Goal: Task Accomplishment & Management: Manage account settings

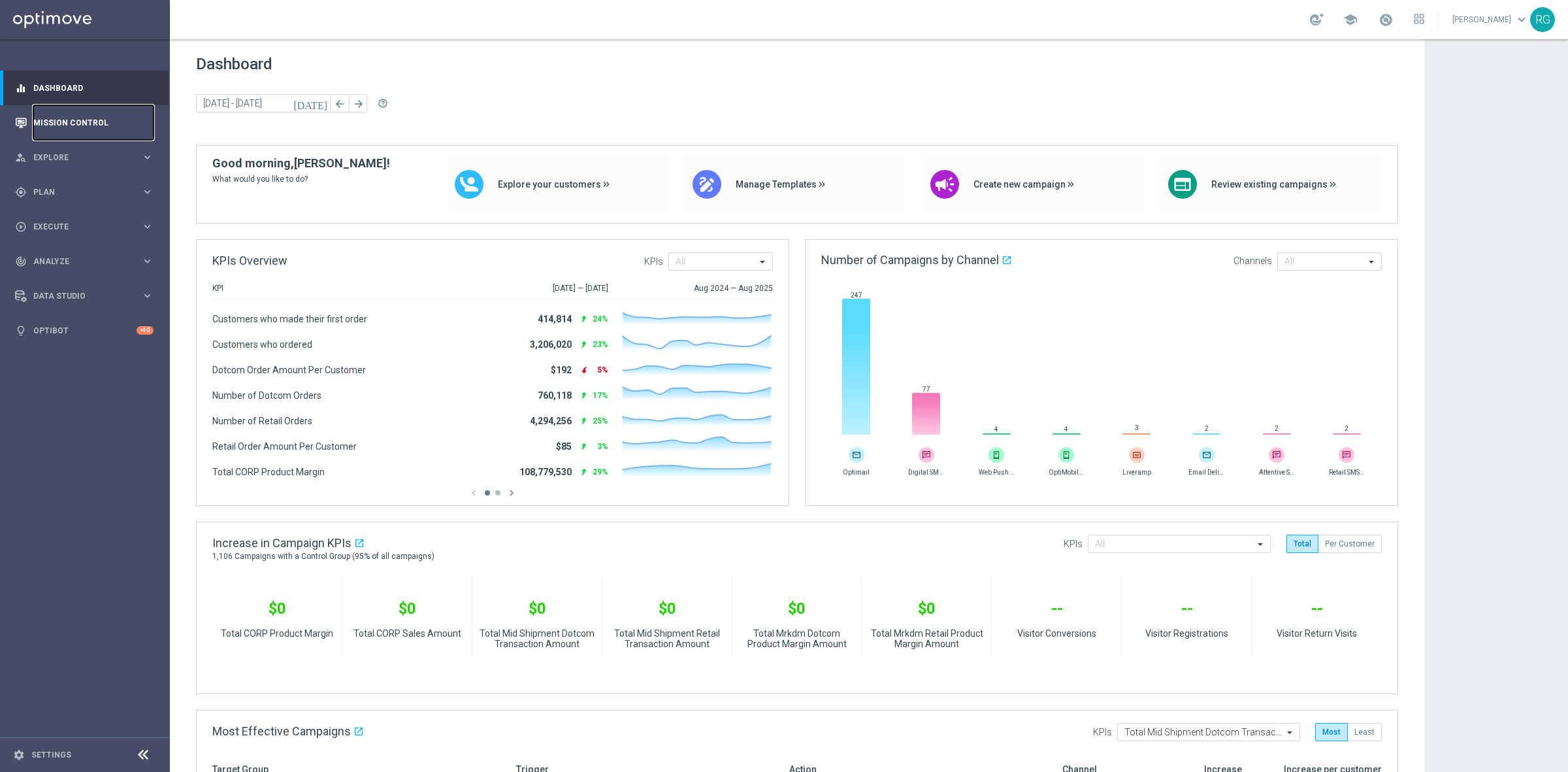
click at [89, 116] on link "Mission Control" at bounding box center [93, 122] width 120 height 35
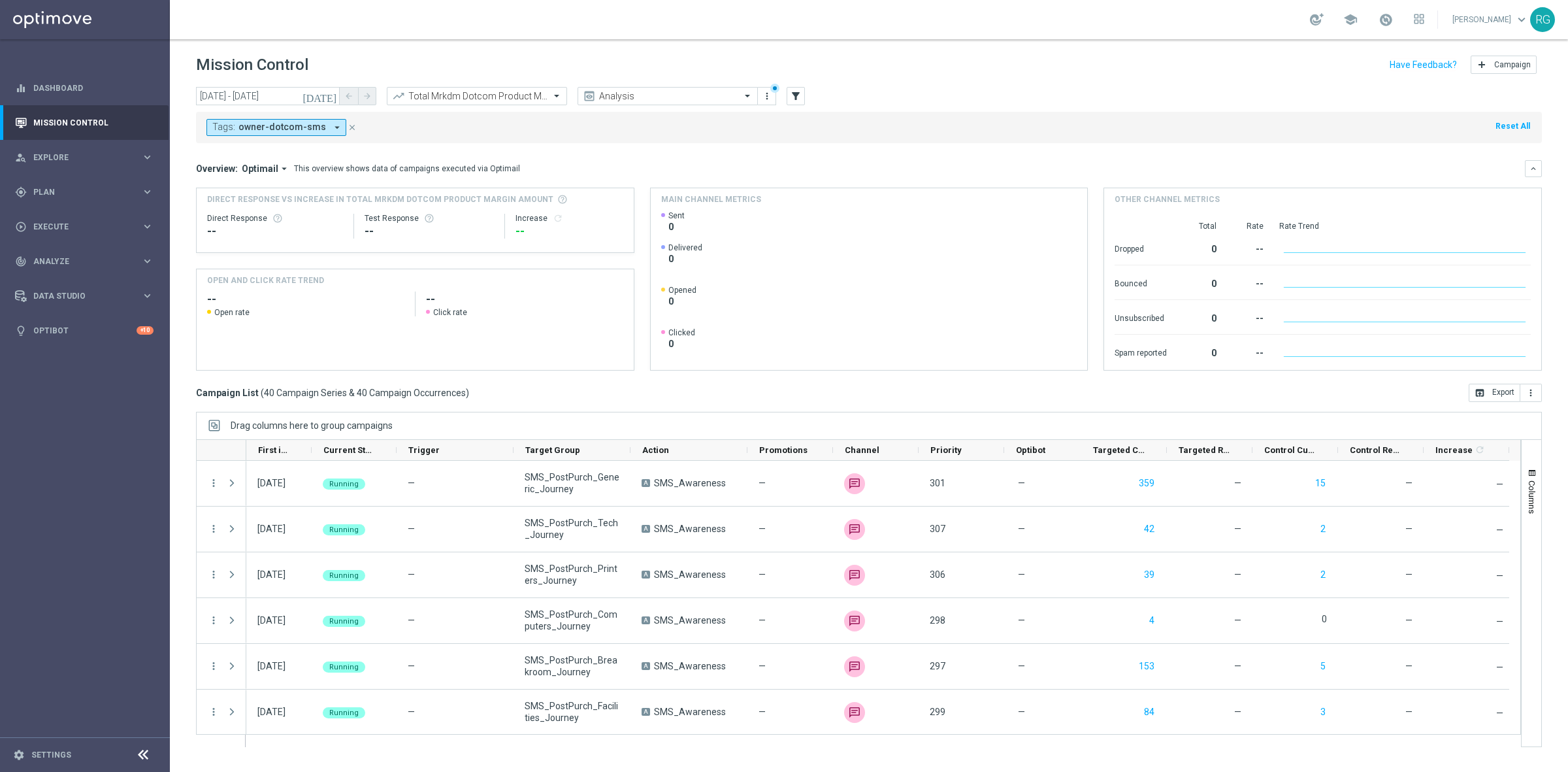
click at [306, 132] on span "owner-dotcom-sms" at bounding box center [282, 127] width 88 height 11
click at [0, 0] on div "Clear" at bounding box center [0, 0] width 0 height 0
click at [241, 153] on input "text" at bounding box center [316, 152] width 192 height 11
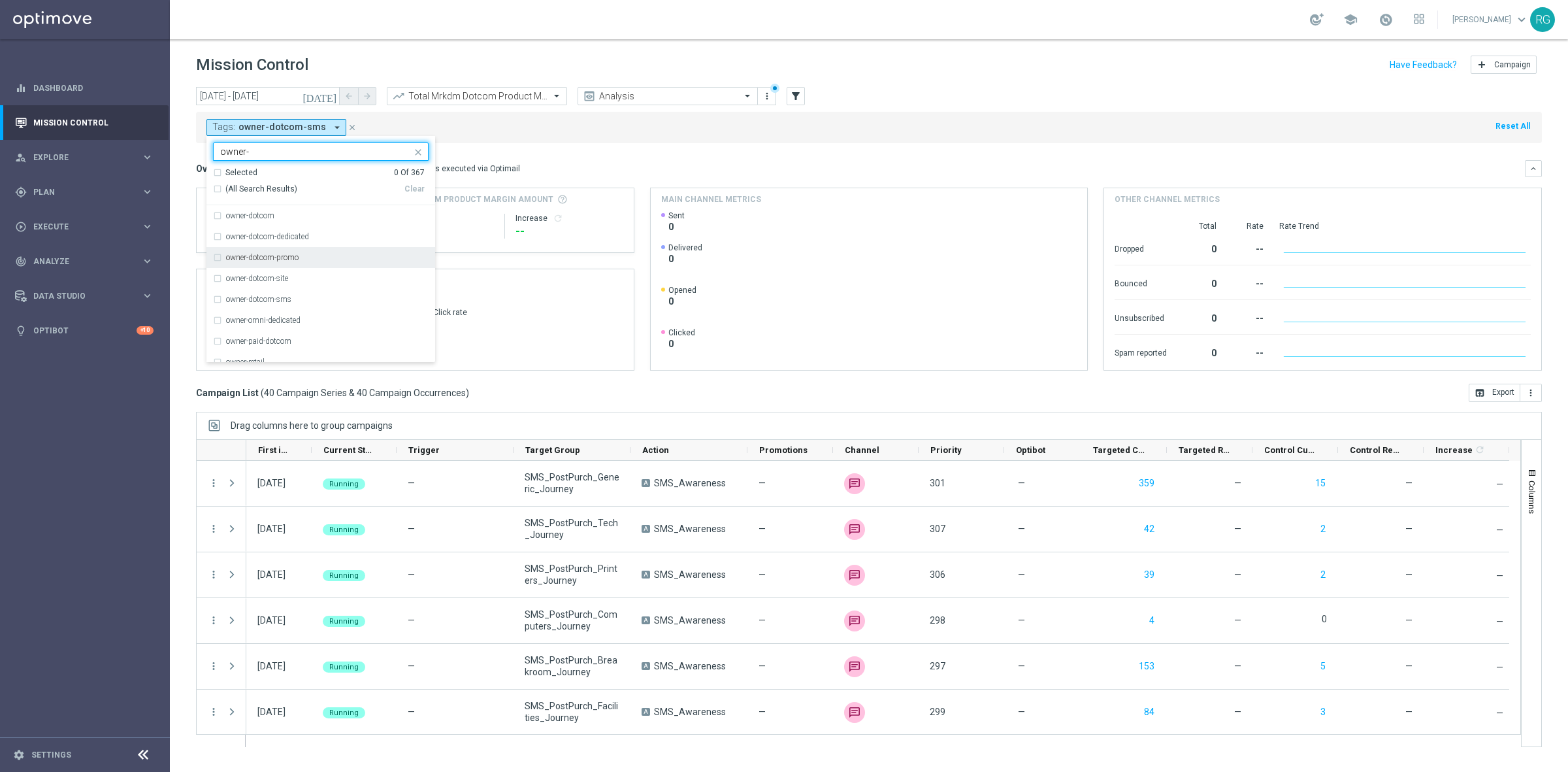
click at [325, 251] on div "owner-dotcom-promo" at bounding box center [321, 258] width 216 height 21
type input "owner-"
click at [629, 148] on mini-dashboard "Overview: Optimail arrow_drop_down This overview shows data of campaigns execut…" at bounding box center [869, 264] width 1346 height 241
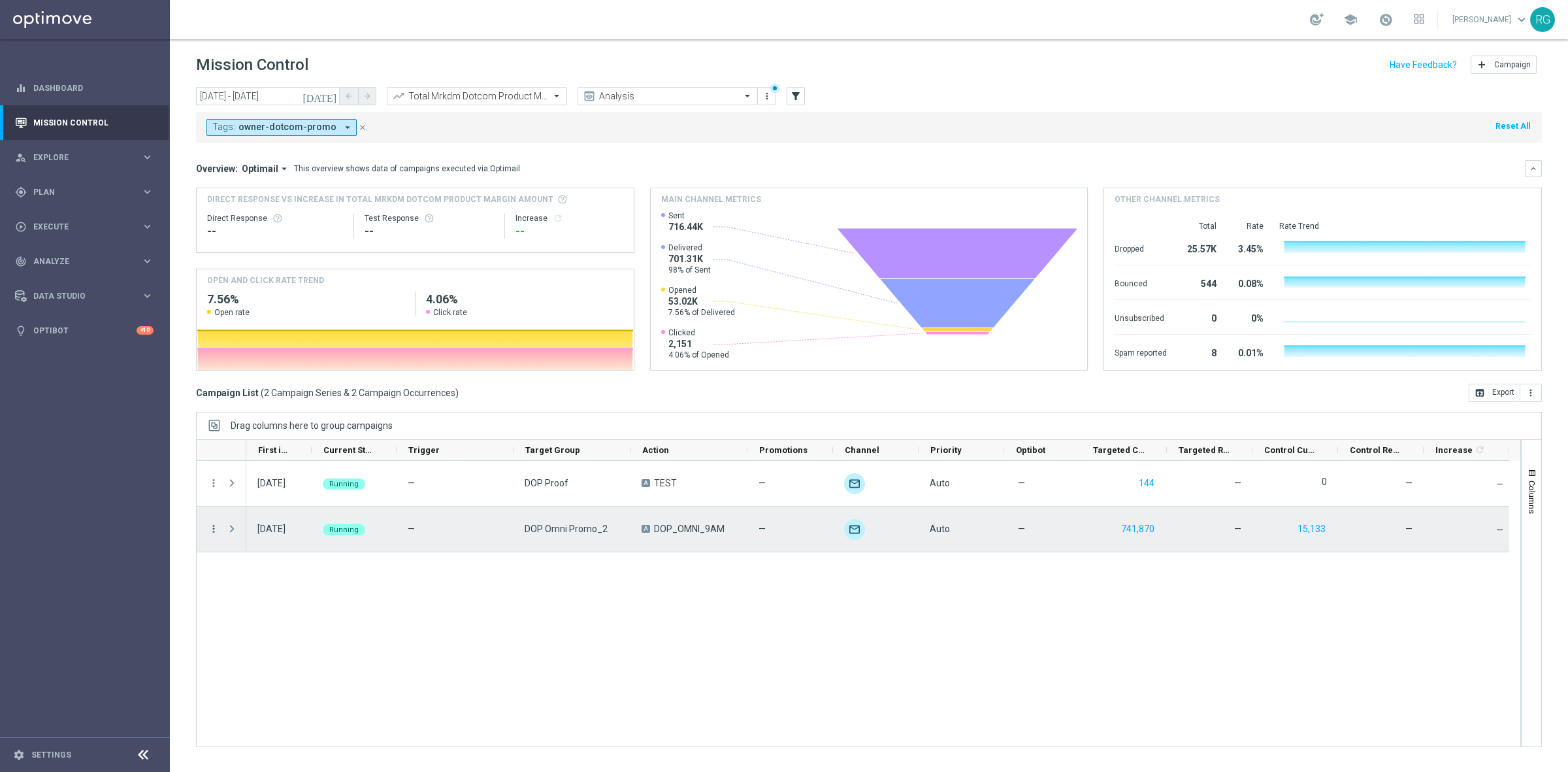
click at [213, 523] on icon "more_vert" at bounding box center [214, 529] width 12 height 12
click at [273, 650] on div "Edit" at bounding box center [300, 653] width 122 height 9
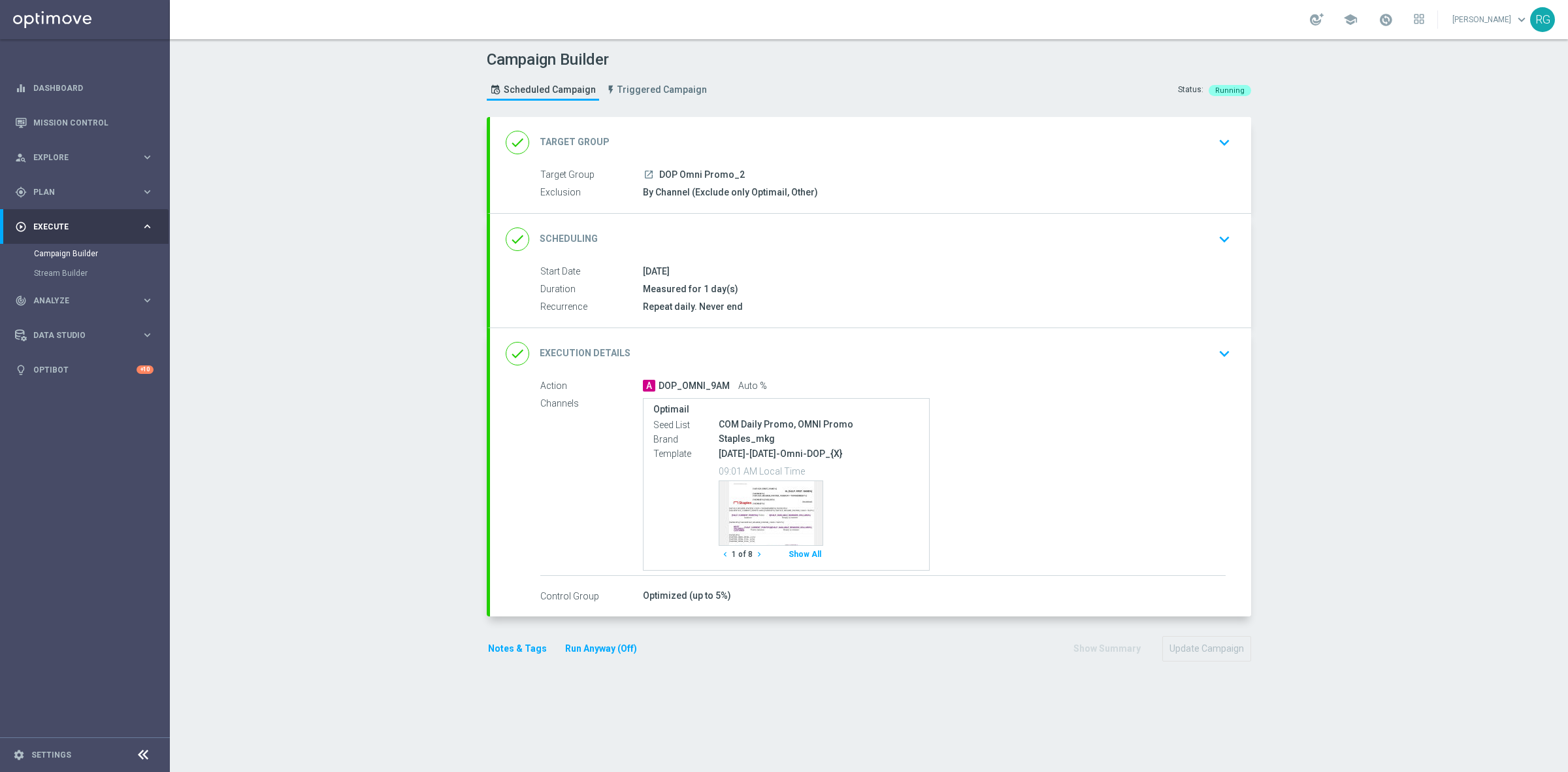
click at [1215, 358] on icon "keyboard_arrow_down" at bounding box center [1225, 354] width 20 height 20
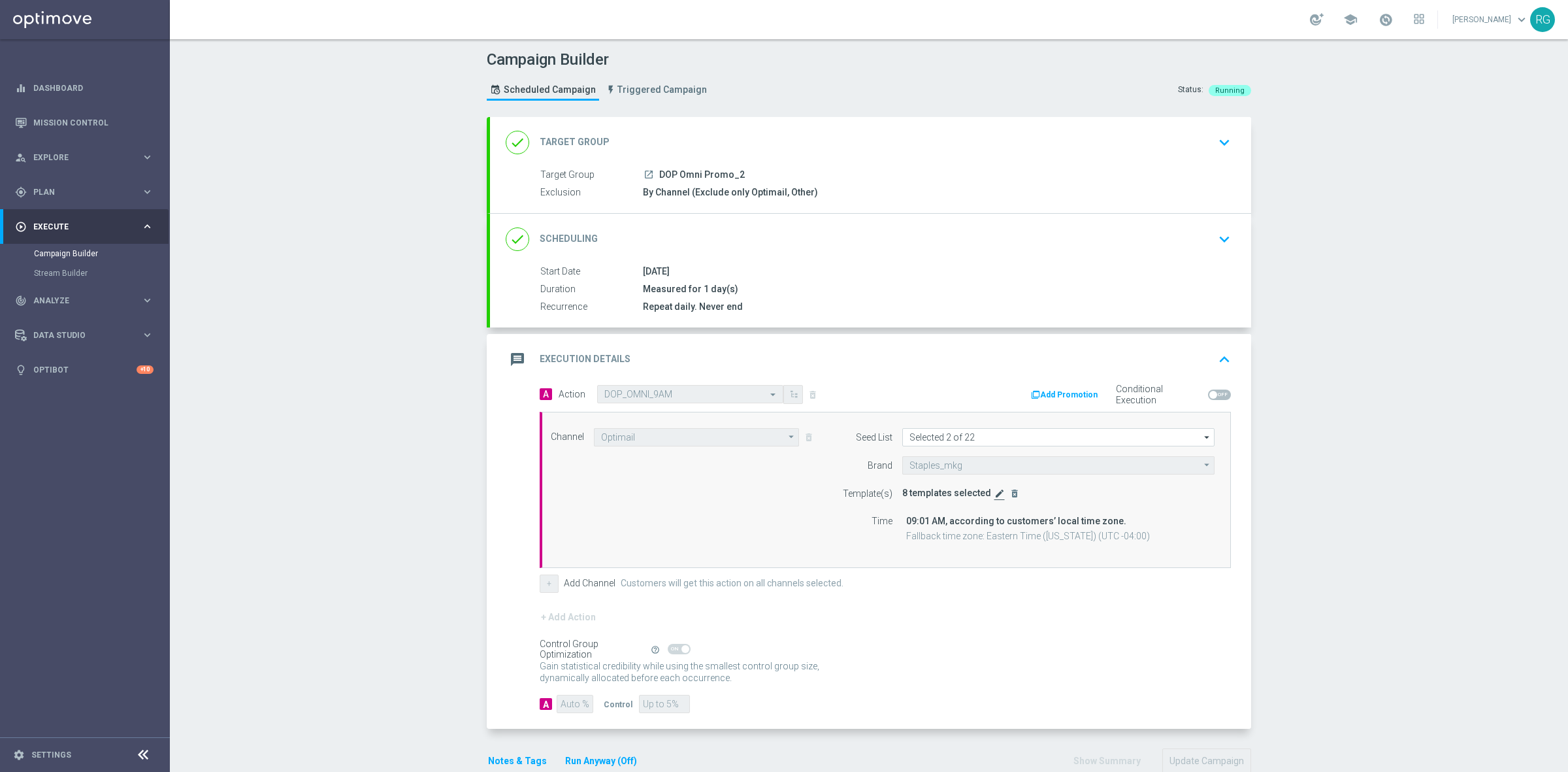
click at [994, 498] on icon "edit" at bounding box center [1000, 494] width 11 height 11
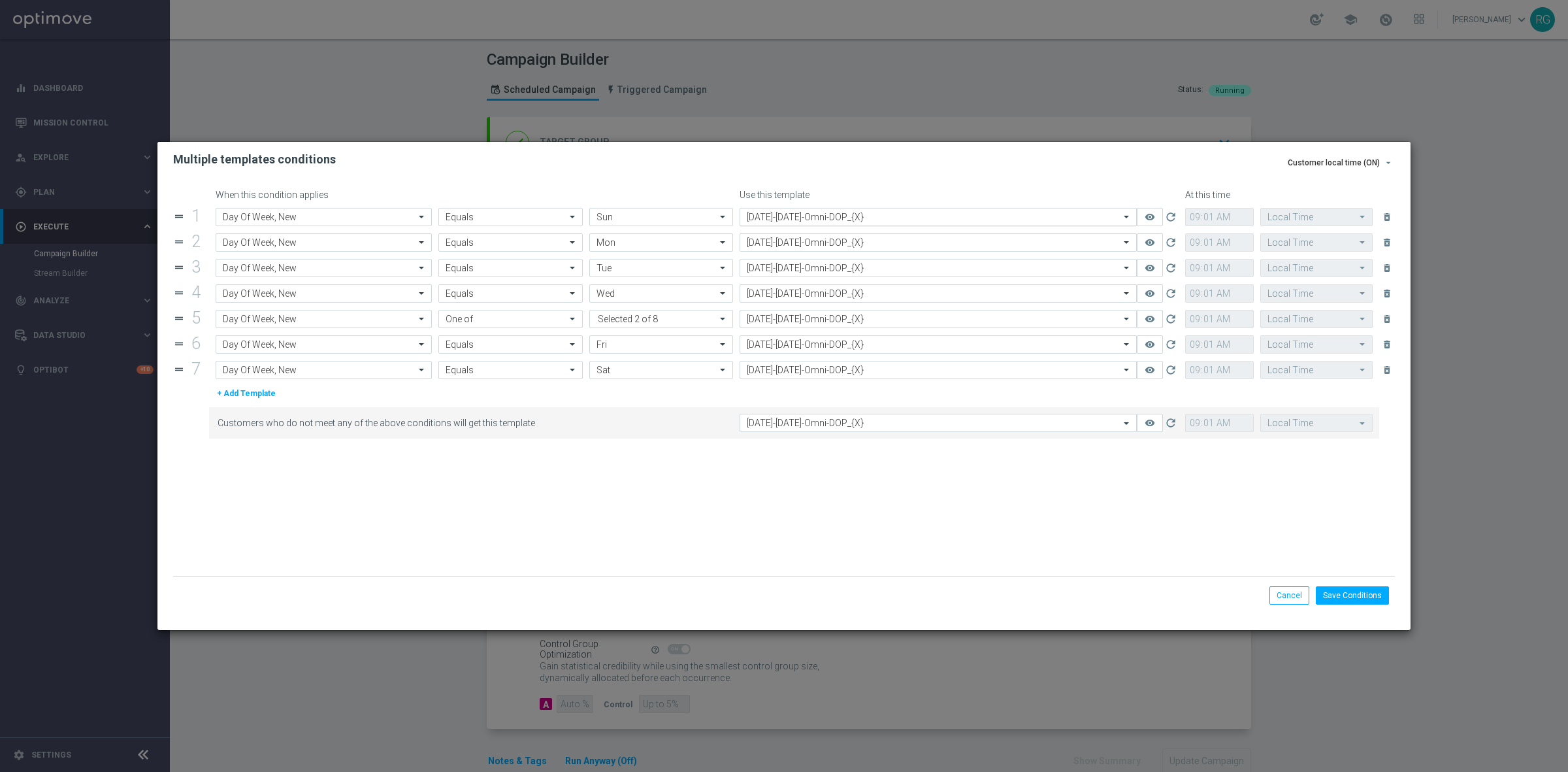
click at [775, 213] on input "text" at bounding box center [925, 217] width 357 height 11
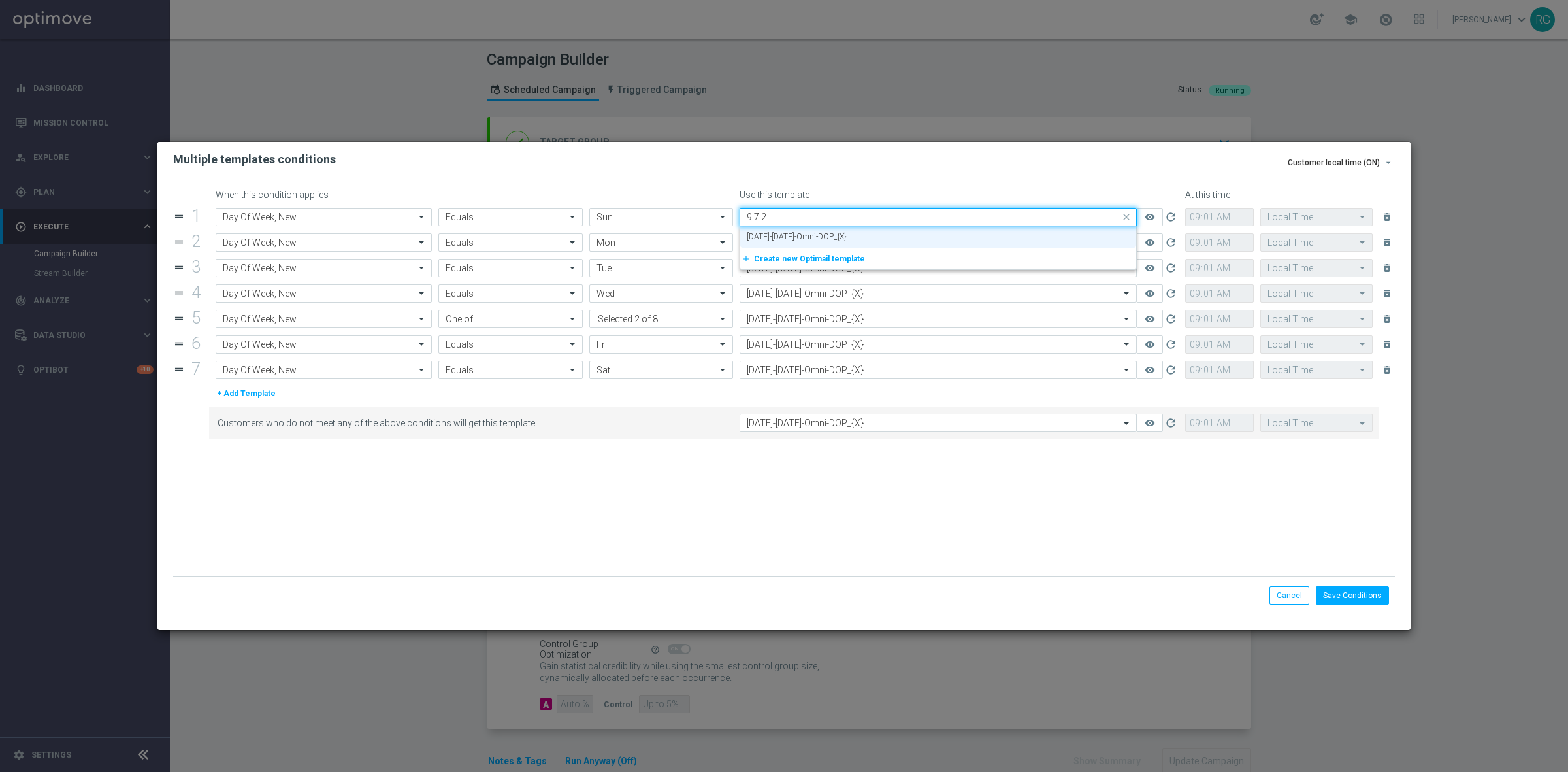
type input "[DATE]"
click at [819, 171] on div "Multiple templates conditions" at bounding box center [784, 159] width 1253 height 36
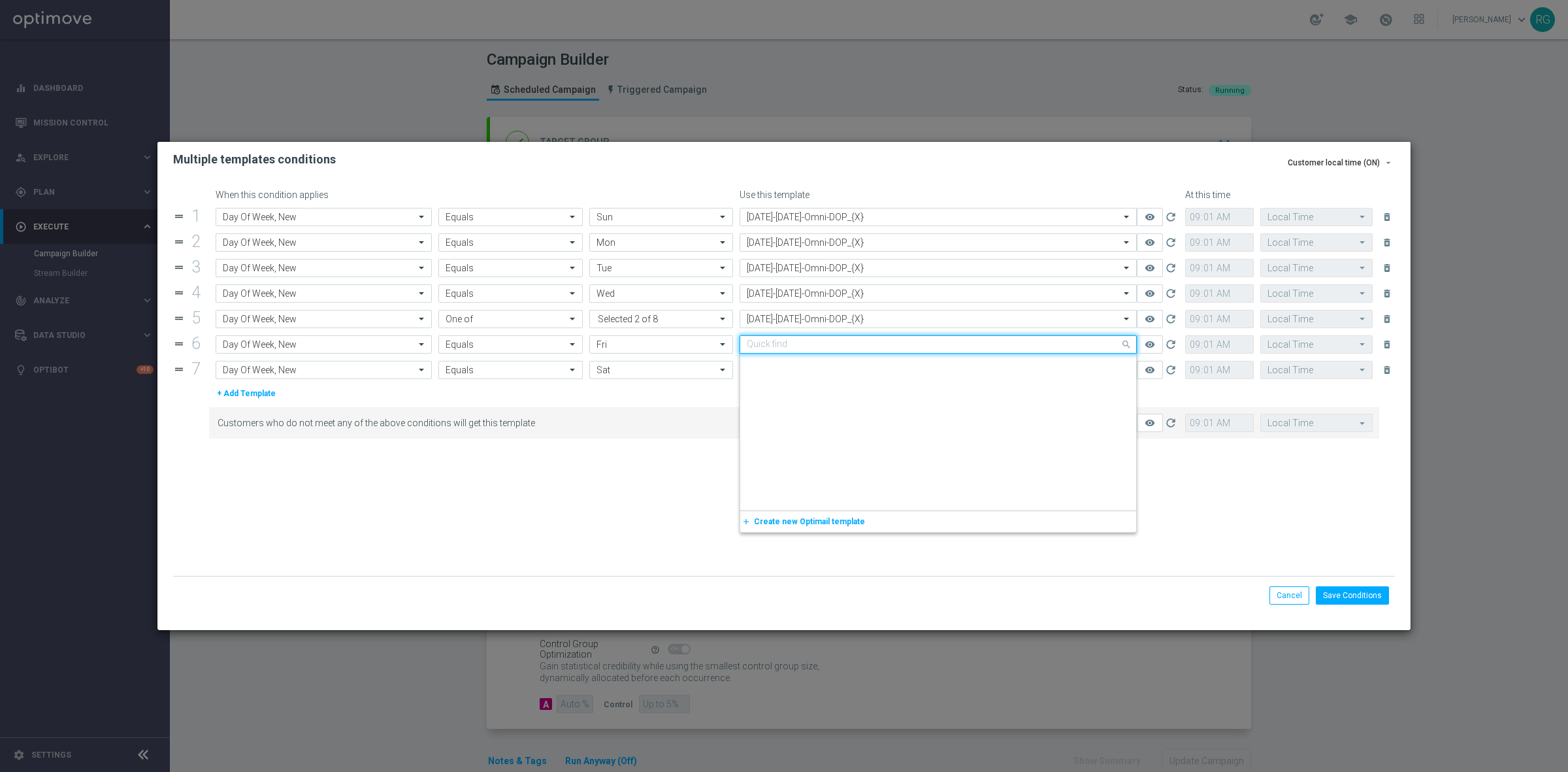
click at [819, 344] on input "text" at bounding box center [925, 344] width 357 height 11
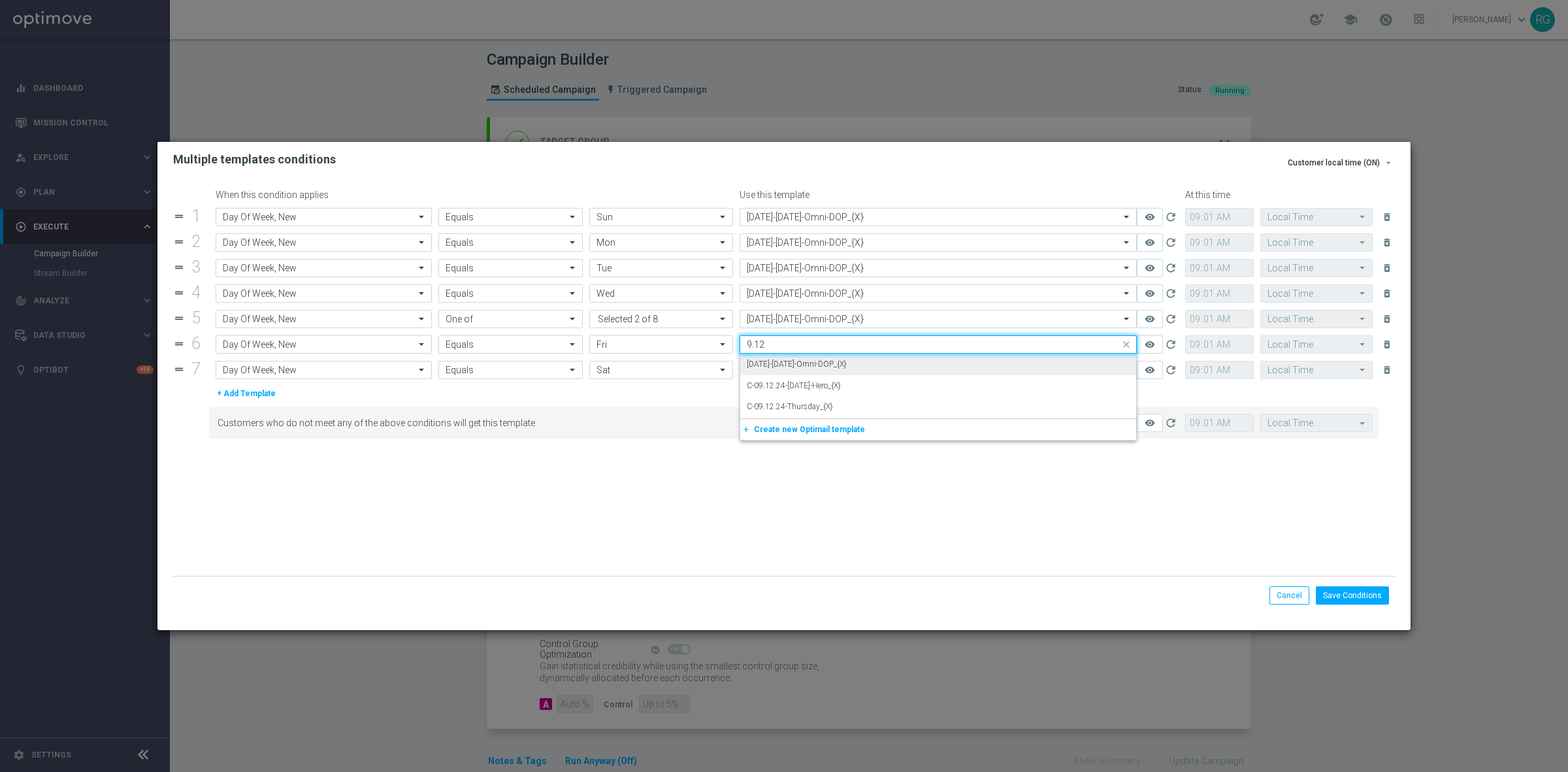
click at [883, 365] on div "[DATE]-[DATE]-Omni-DOP_{X}" at bounding box center [938, 364] width 383 height 22
type input "9.12"
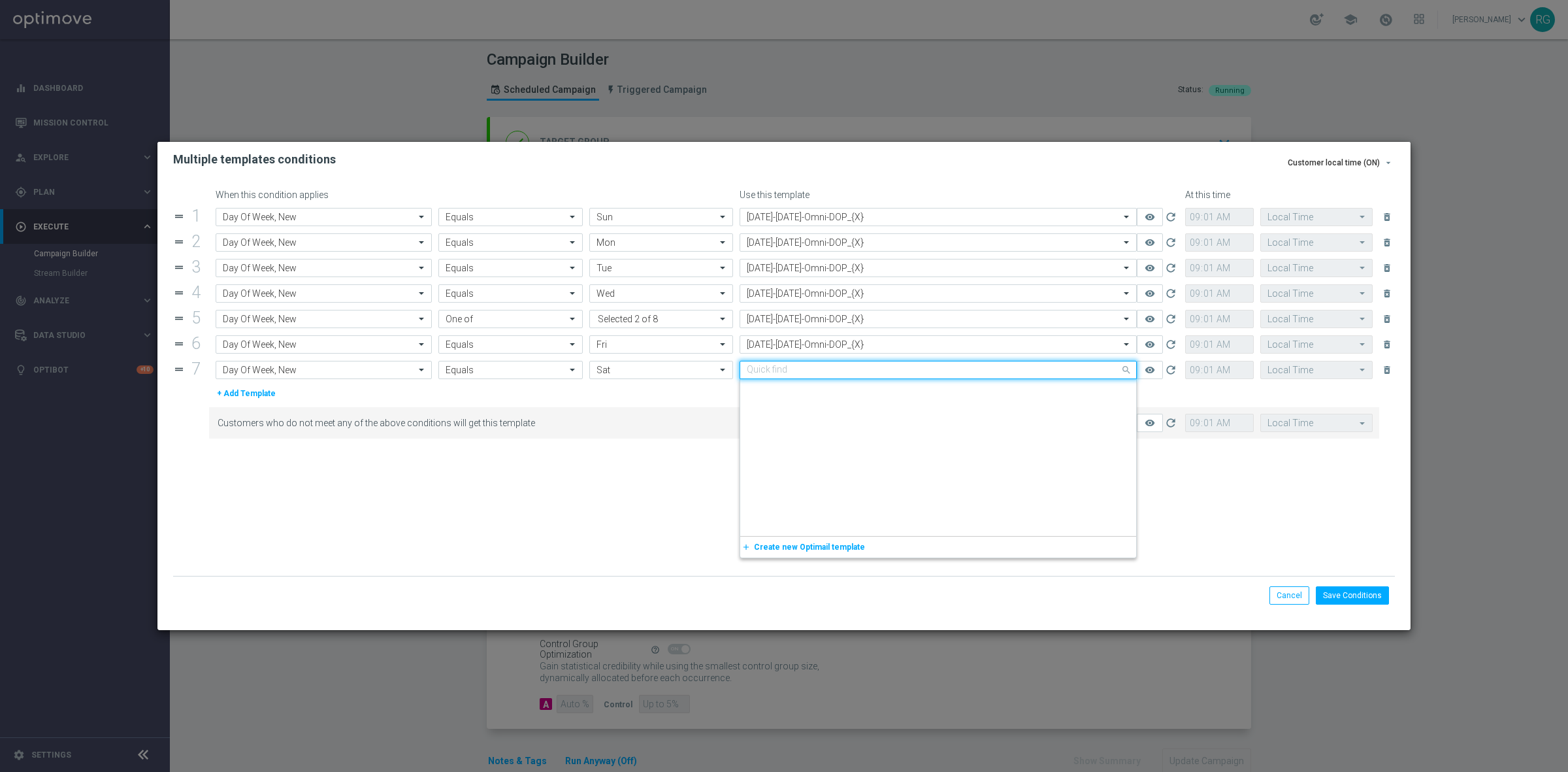
click at [788, 369] on input "text" at bounding box center [925, 370] width 357 height 11
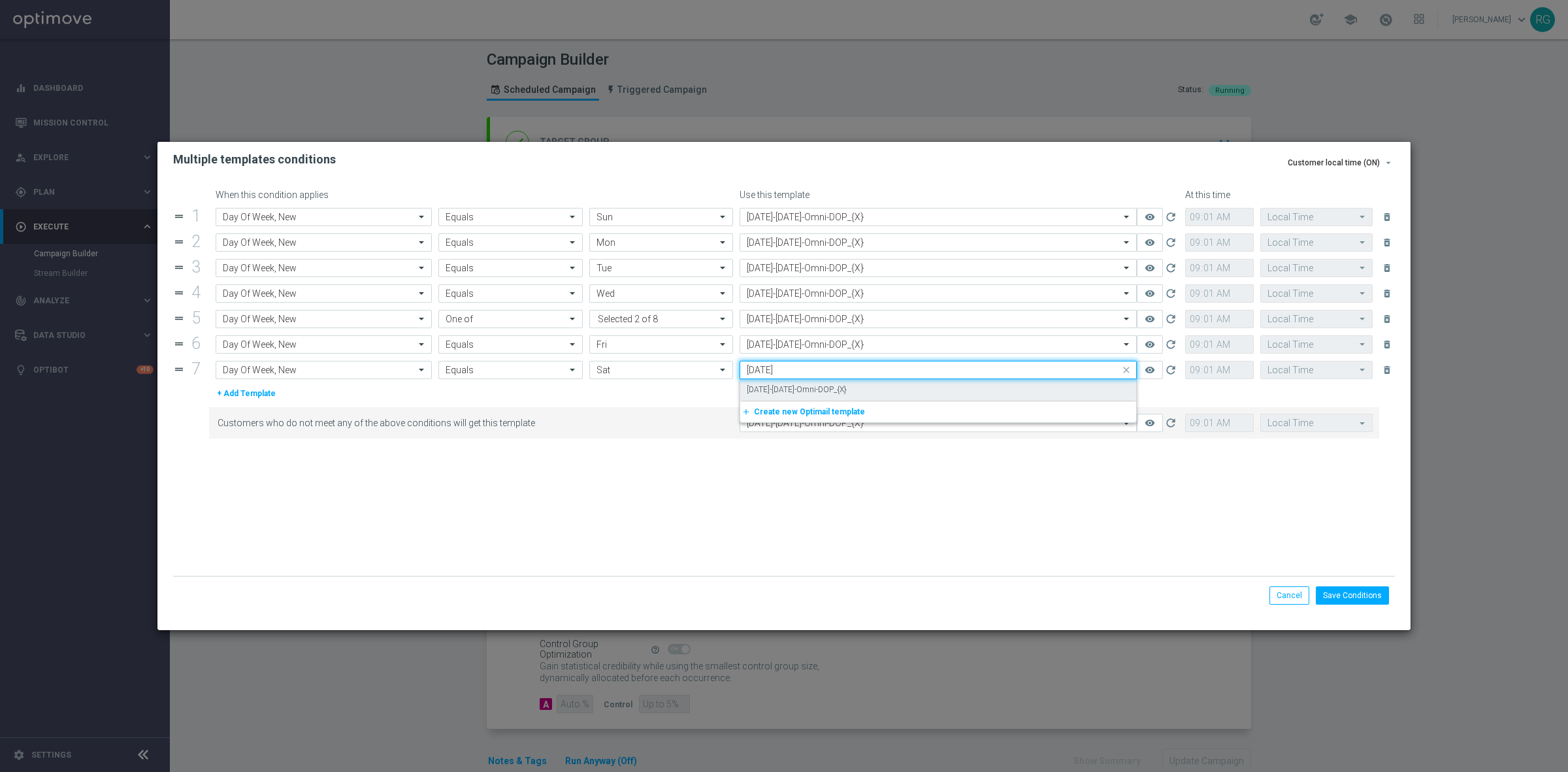
click at [779, 386] on label "[DATE]-[DATE]-Omni-DOP_{X}" at bounding box center [796, 390] width 100 height 11
type input "[DATE]"
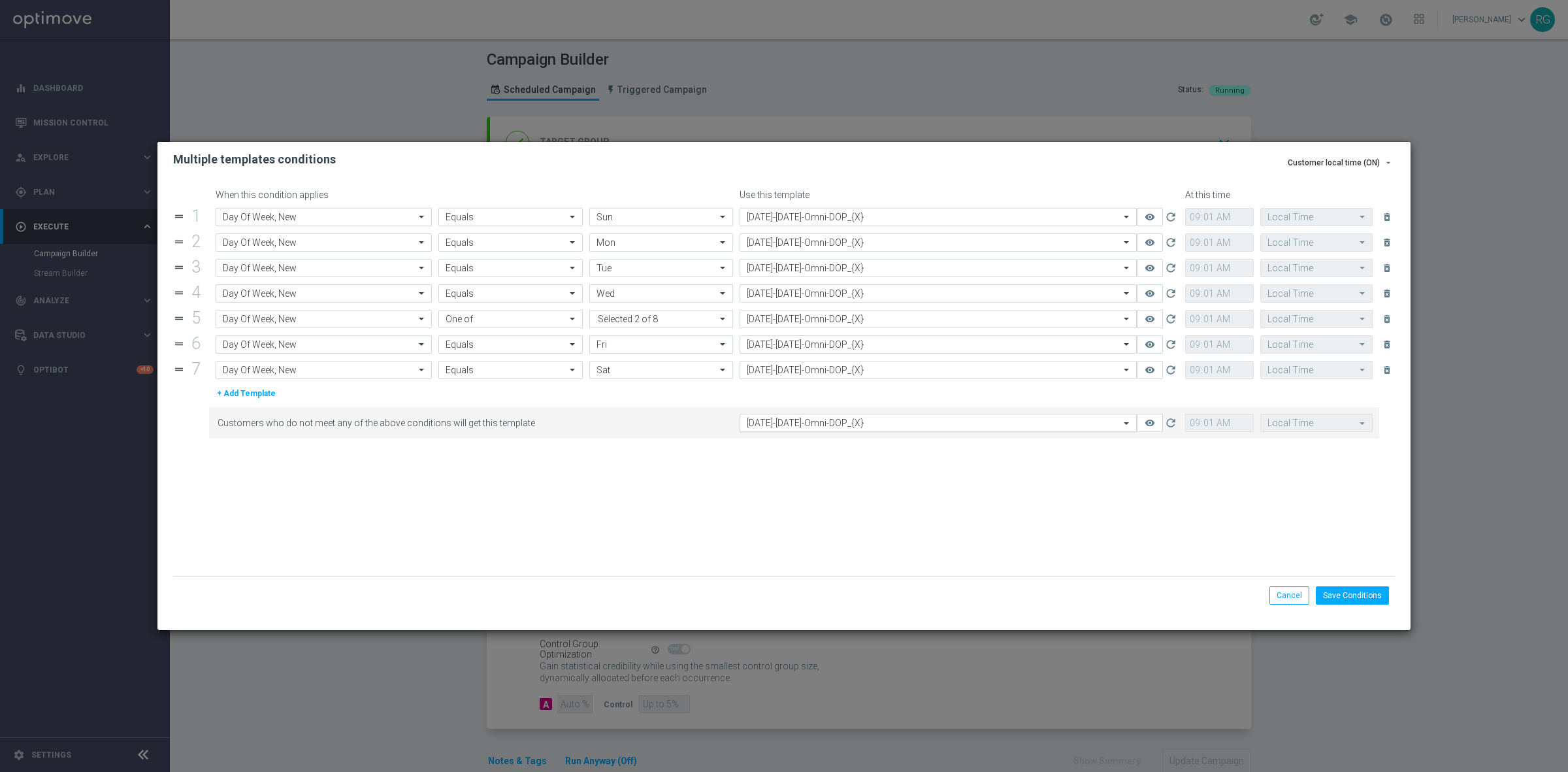
click at [780, 423] on input "text" at bounding box center [925, 423] width 357 height 11
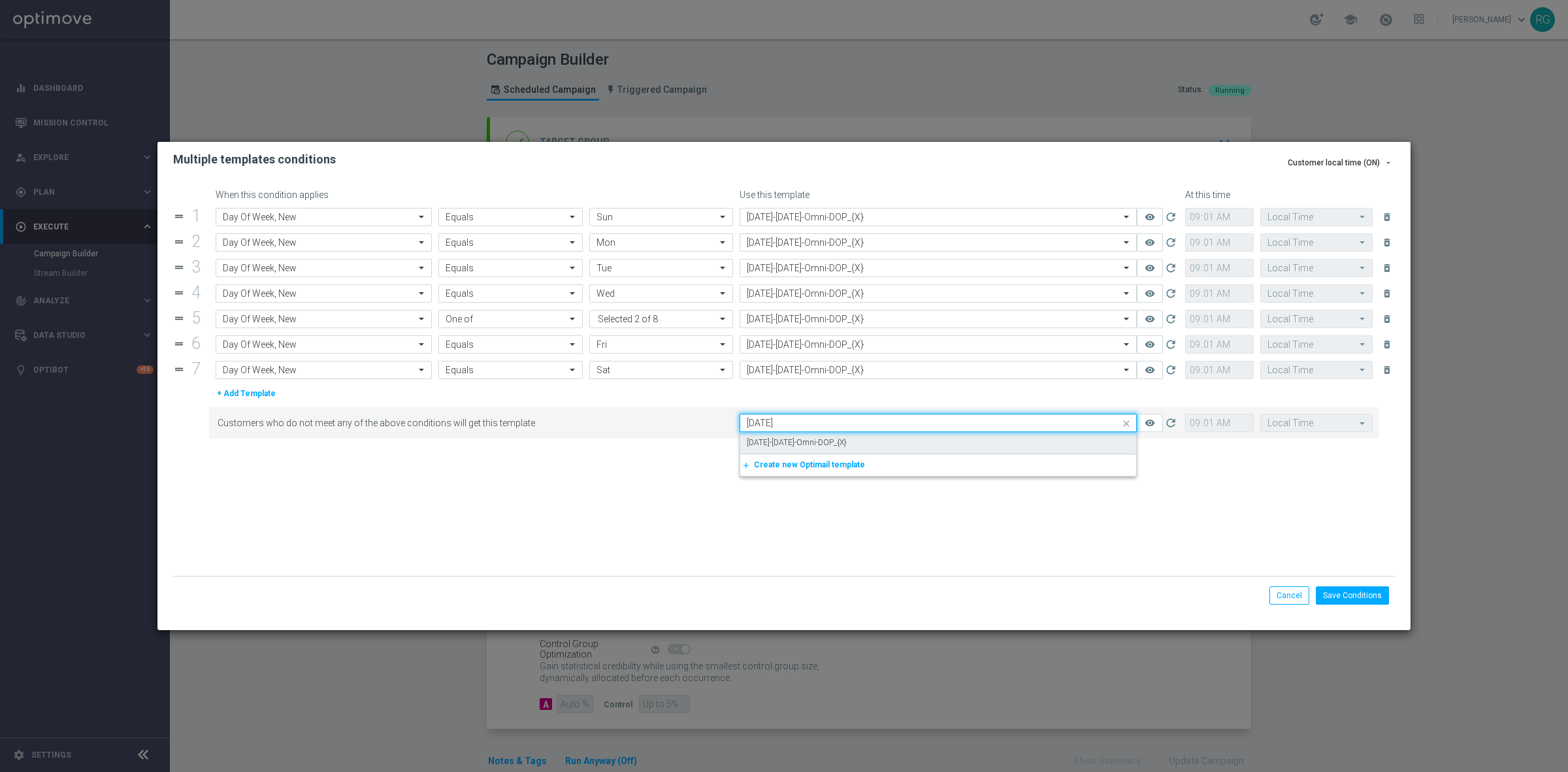
click at [796, 449] on label "[DATE]-[DATE]-Omni-DOP_{X}" at bounding box center [796, 443] width 100 height 11
type input "[DATE]"
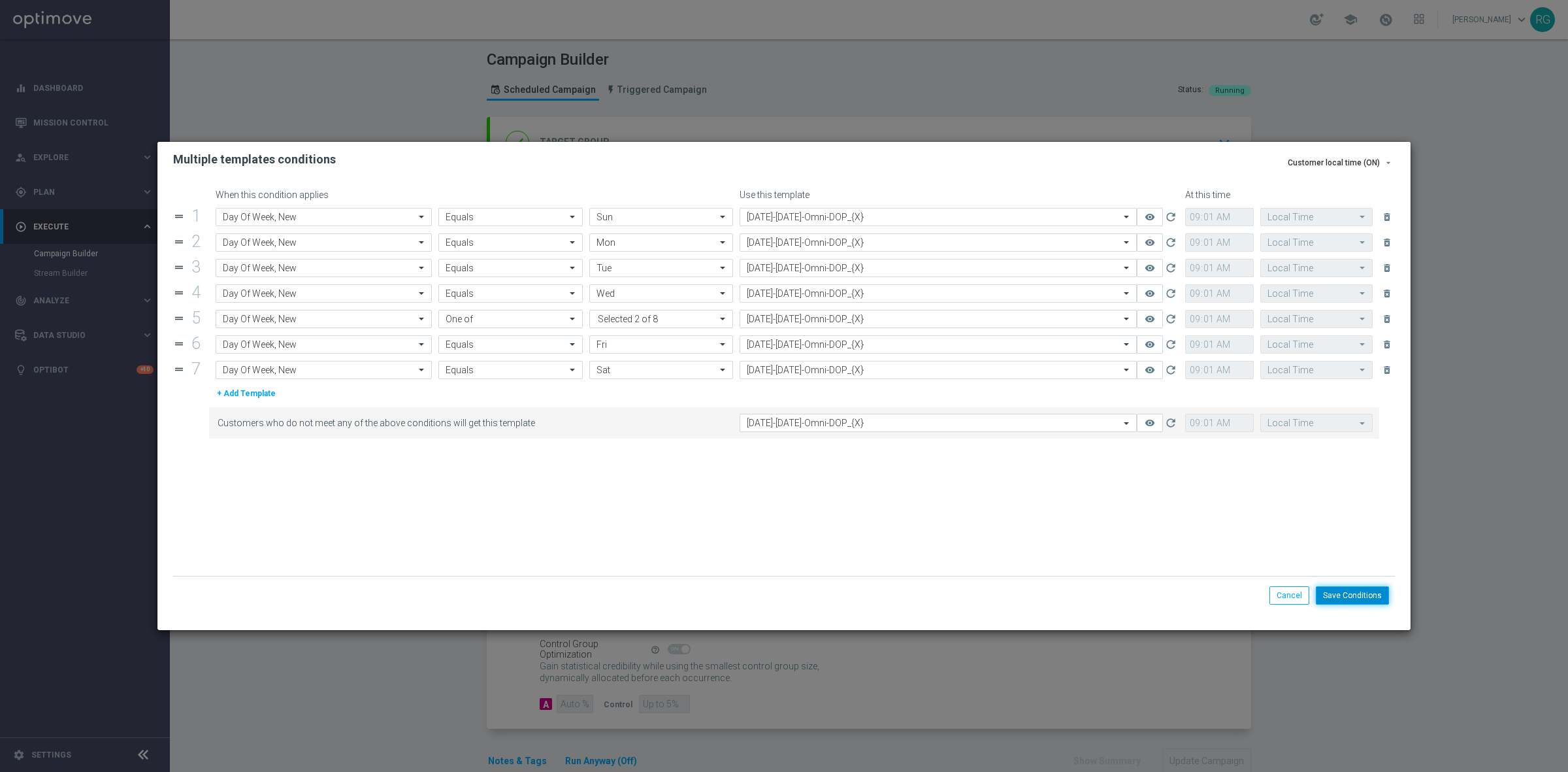
click at [1344, 597] on button "Save Conditions" at bounding box center [1352, 595] width 73 height 18
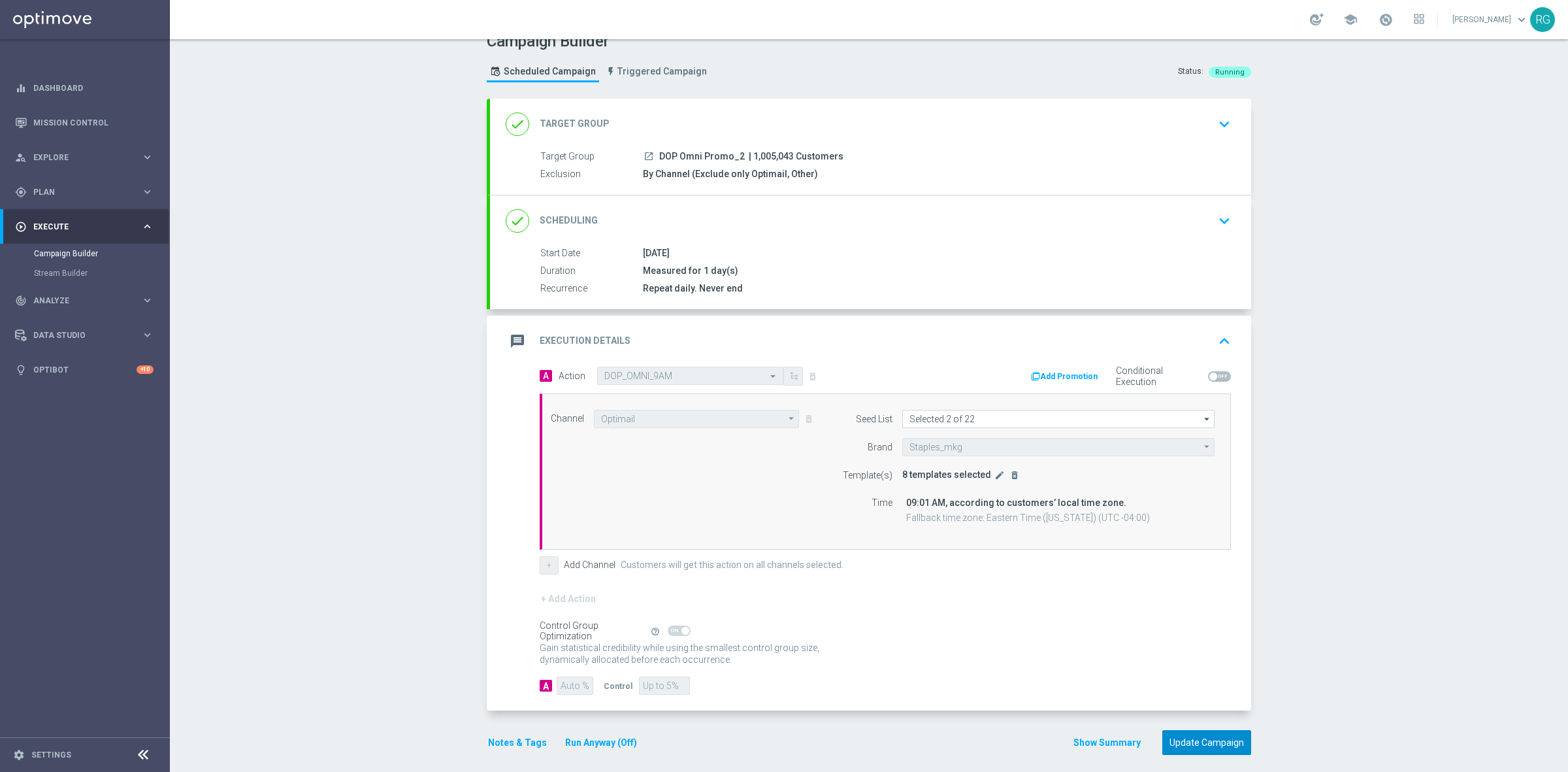
scroll to position [29, 0]
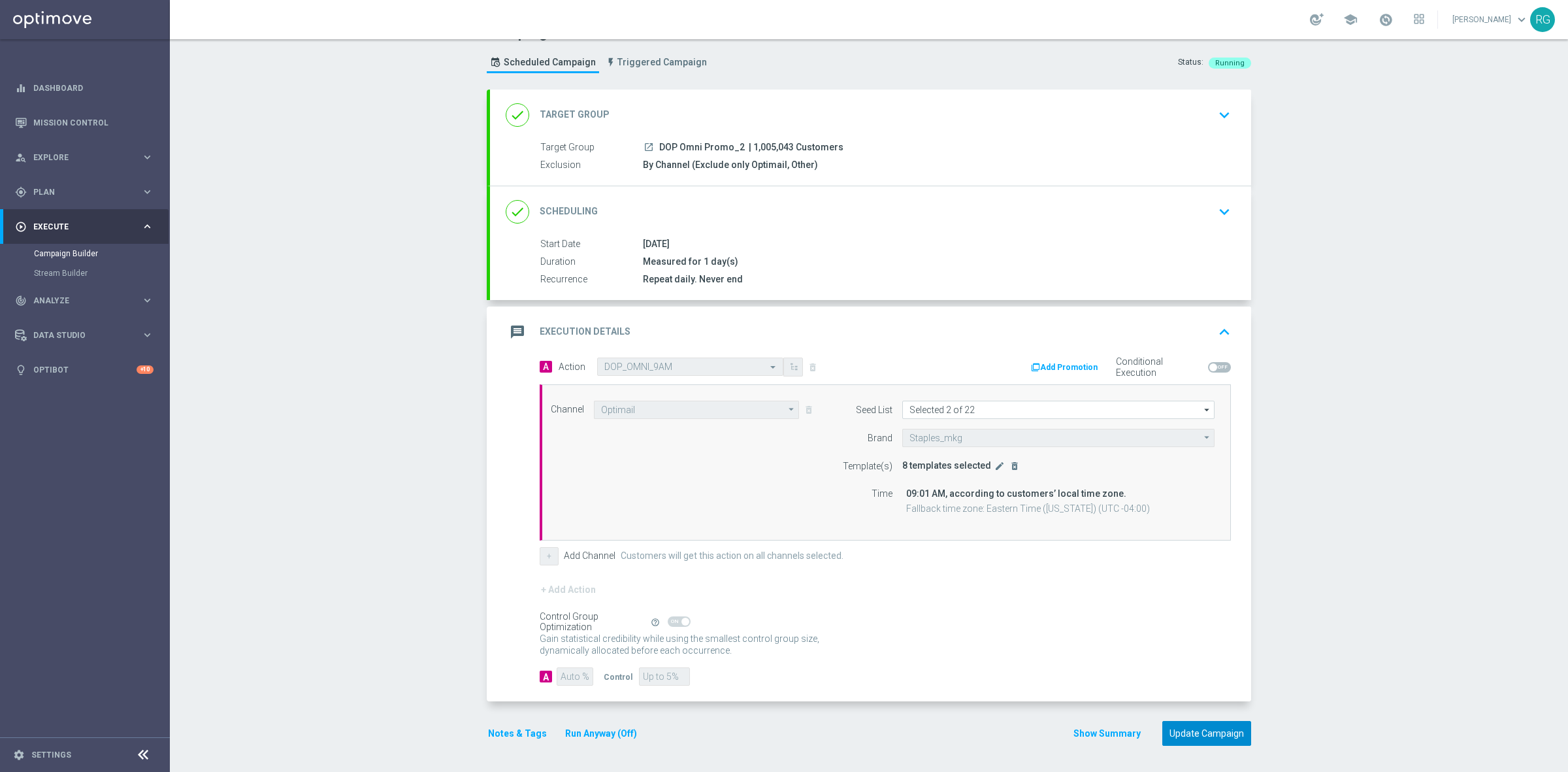
click at [1229, 729] on button "Update Campaign" at bounding box center [1207, 734] width 89 height 26
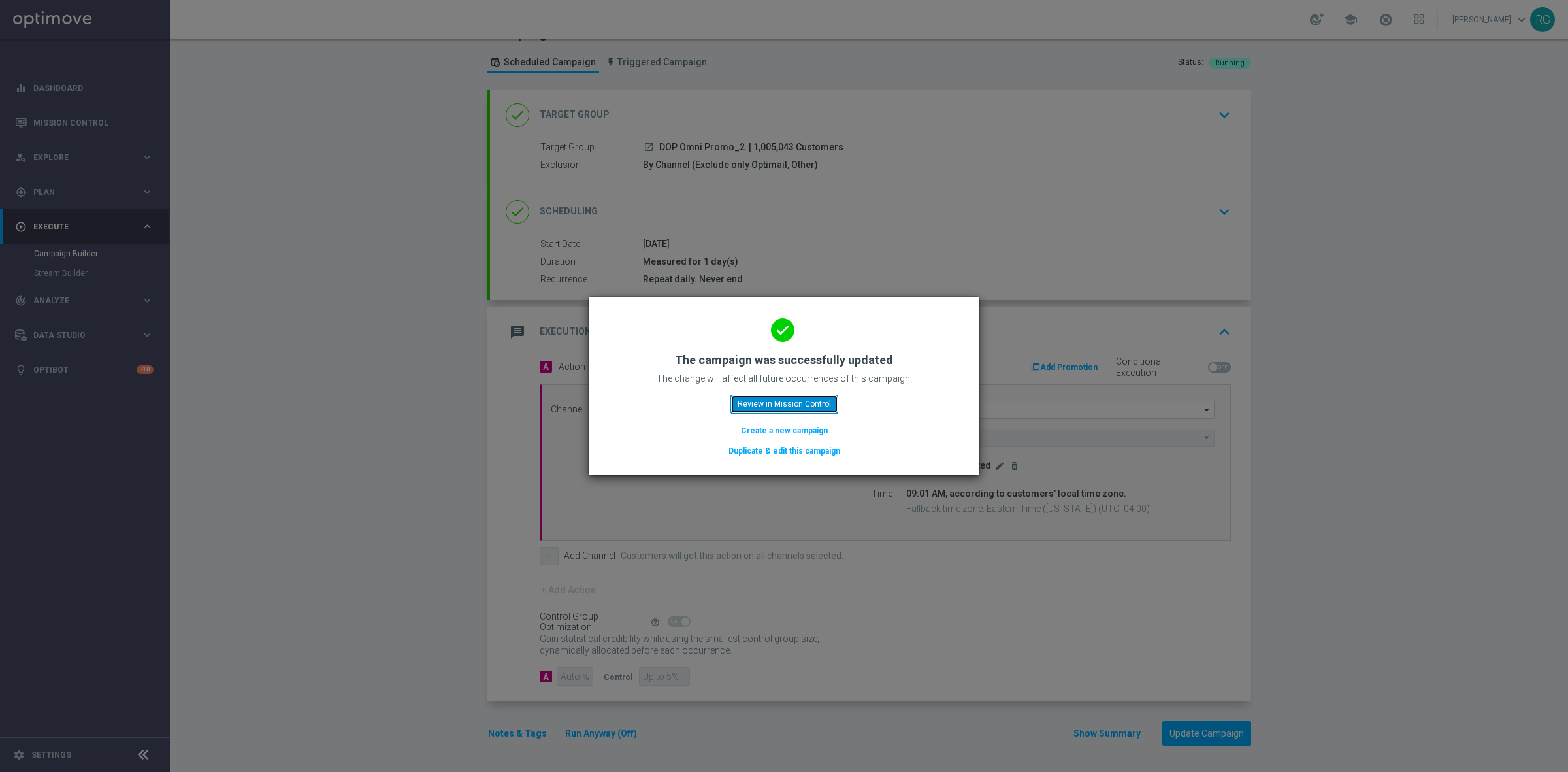
click at [758, 399] on button "Review in Mission Control" at bounding box center [784, 404] width 108 height 18
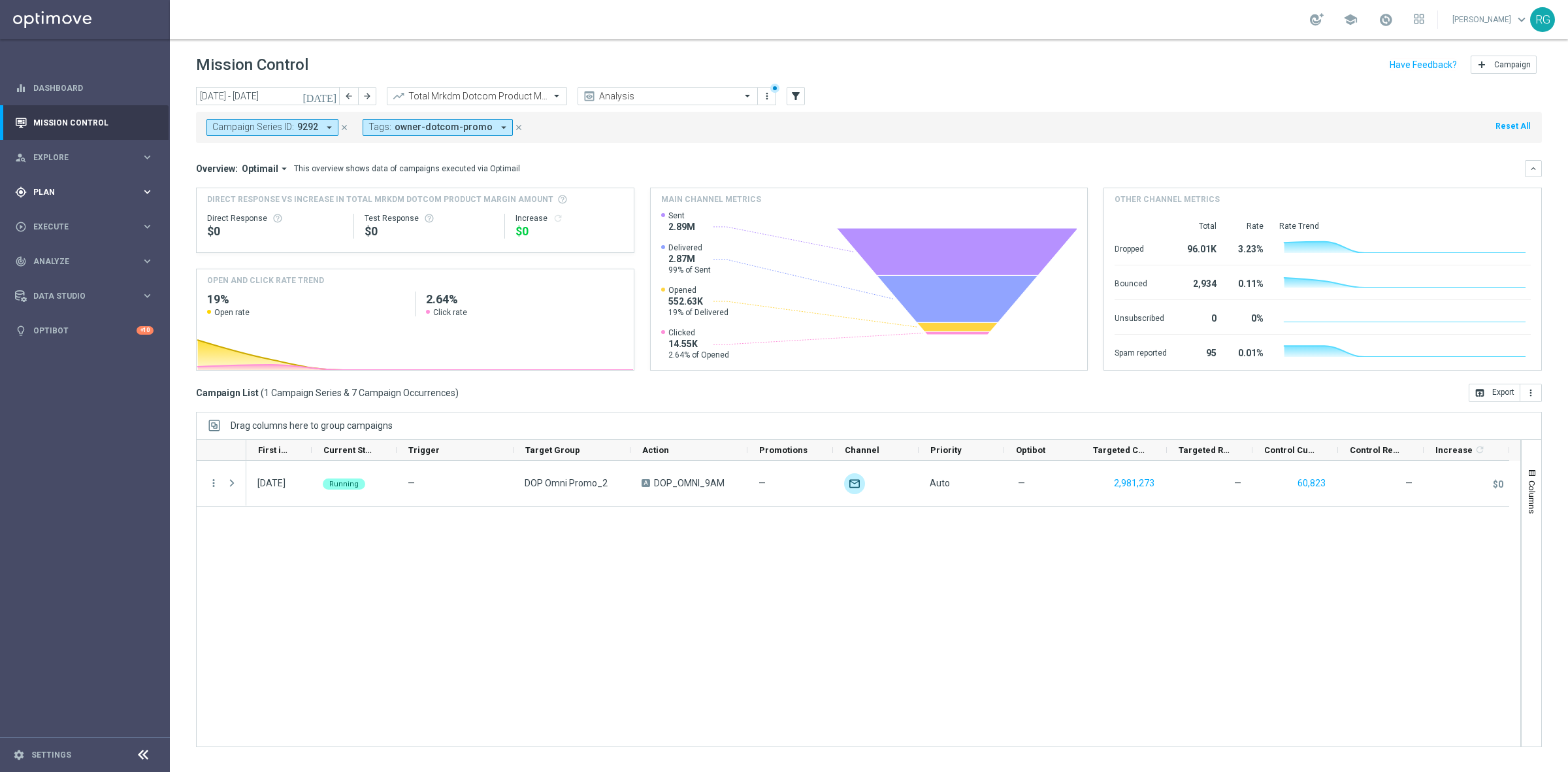
click at [60, 193] on span "Plan" at bounding box center [87, 192] width 108 height 8
click at [62, 221] on link "Target Groups" at bounding box center [85, 219] width 102 height 11
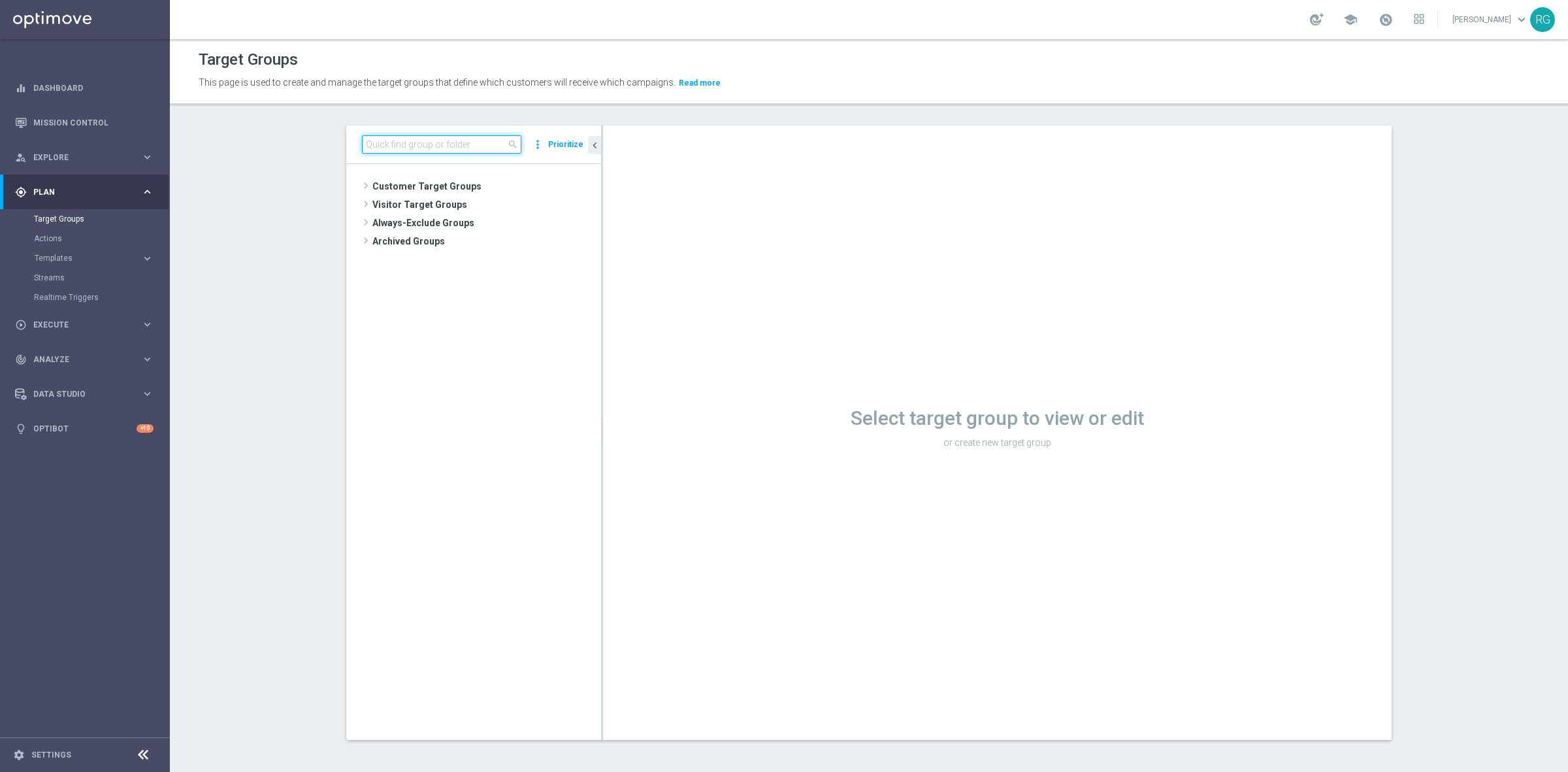
click at [406, 145] on input at bounding box center [442, 144] width 159 height 18
type input "9"
